Goal: Go to known website: Go to known website

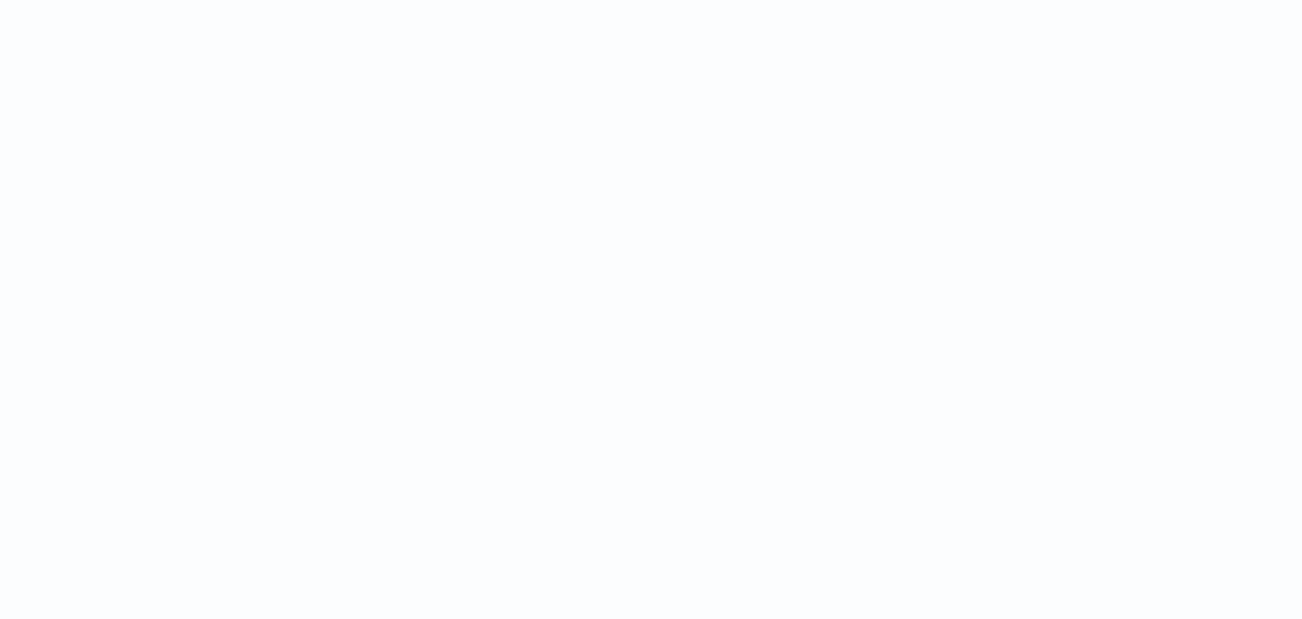
click at [890, 0] on html at bounding box center [651, 0] width 1302 height 0
click at [800, 0] on html at bounding box center [651, 0] width 1302 height 0
